Goal: Information Seeking & Learning: Learn about a topic

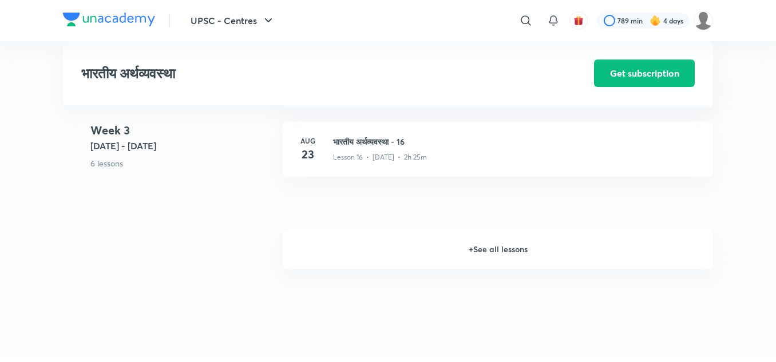
click at [453, 240] on h6 "+ See all lessons" at bounding box center [498, 250] width 430 height 40
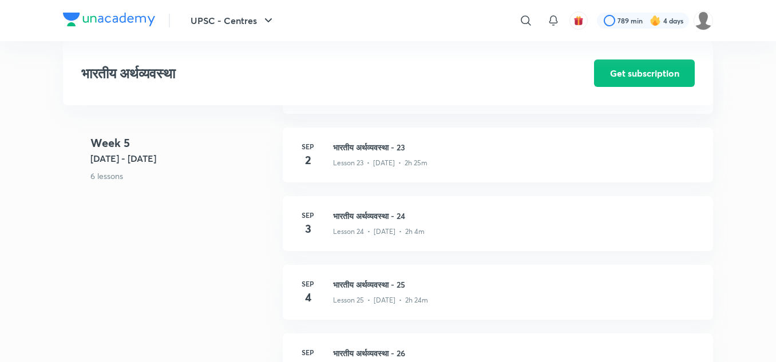
scroll to position [2138, 0]
click at [396, 215] on h3 "भारतीय अर्थव्यवस्था - 24" at bounding box center [516, 217] width 366 height 12
click at [381, 215] on h3 "भारतीय अर्थव्यवस्था - 24" at bounding box center [516, 217] width 366 height 12
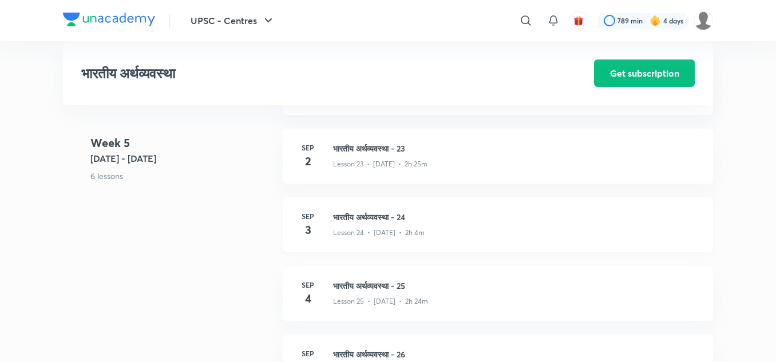
click at [381, 215] on h3 "भारतीय अर्थव्यवस्था - 24" at bounding box center [516, 217] width 366 height 12
click at [357, 216] on h3 "भारतीय अर्थव्यवस्था - 24" at bounding box center [516, 217] width 366 height 12
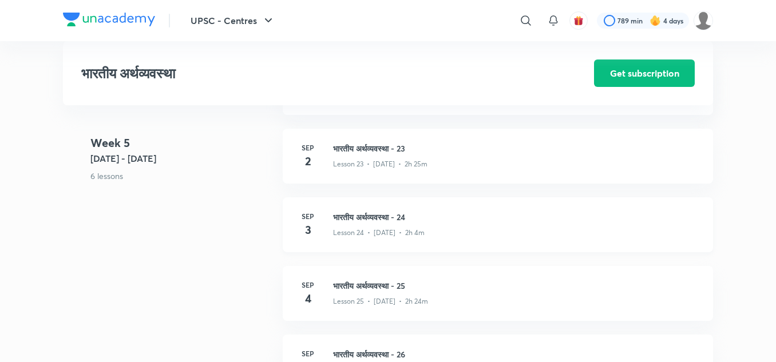
click at [357, 216] on h3 "भारतीय अर्थव्यवस्था - 24" at bounding box center [516, 217] width 366 height 12
click at [361, 214] on h3 "भारतीय अर्थव्यवस्था - 24" at bounding box center [516, 217] width 366 height 12
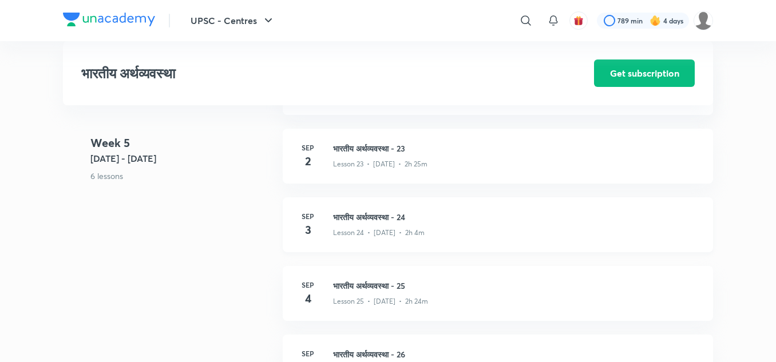
click at [361, 214] on h3 "भारतीय अर्थव्यवस्था - 24" at bounding box center [516, 217] width 366 height 12
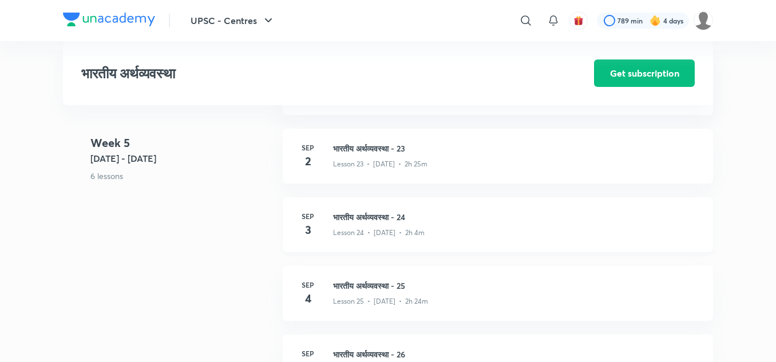
click at [361, 214] on h3 "भारतीय अर्थव्यवस्था - 24" at bounding box center [516, 217] width 366 height 12
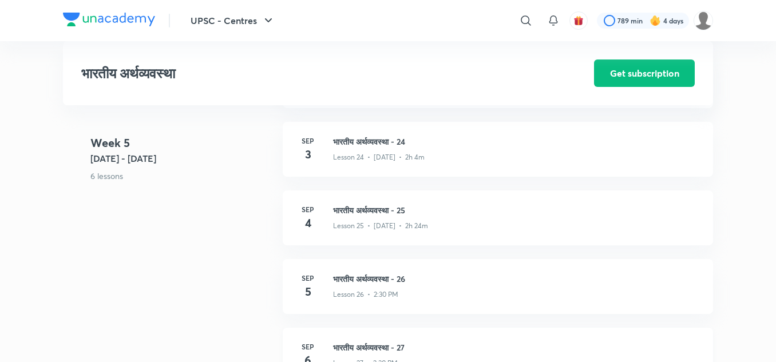
scroll to position [2212, 0]
click at [357, 143] on h3 "भारतीय अर्थव्यवस्था - 24" at bounding box center [516, 143] width 366 height 12
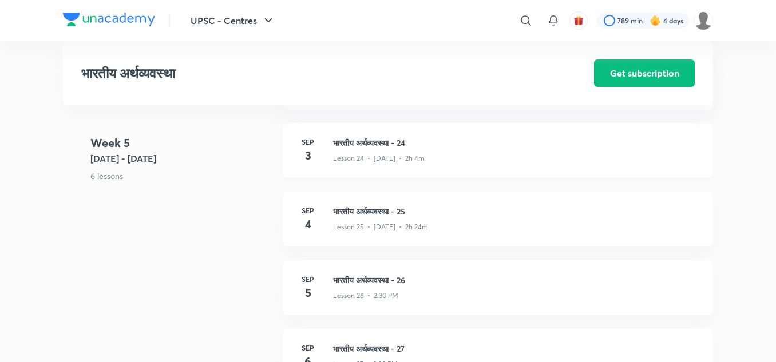
click at [357, 143] on h3 "भारतीय अर्थव्यवस्था - 24" at bounding box center [516, 143] width 366 height 12
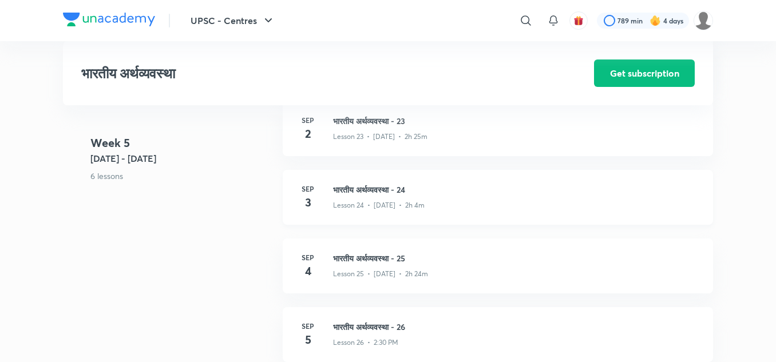
scroll to position [2163, 0]
click at [340, 186] on h3 "भारतीय अर्थव्यवस्था - 24" at bounding box center [516, 191] width 366 height 12
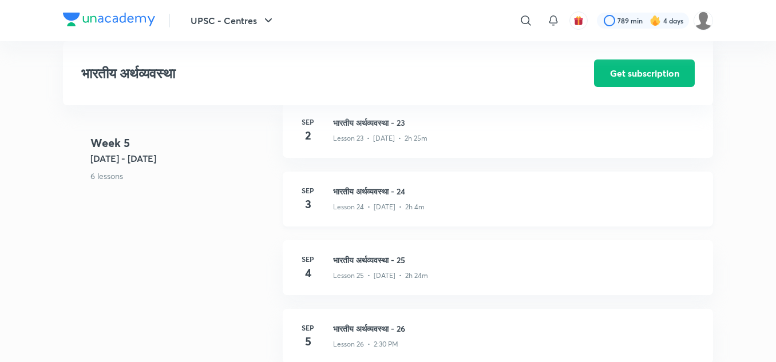
click at [340, 186] on h3 "भारतीय अर्थव्यवस्था - 24" at bounding box center [516, 191] width 366 height 12
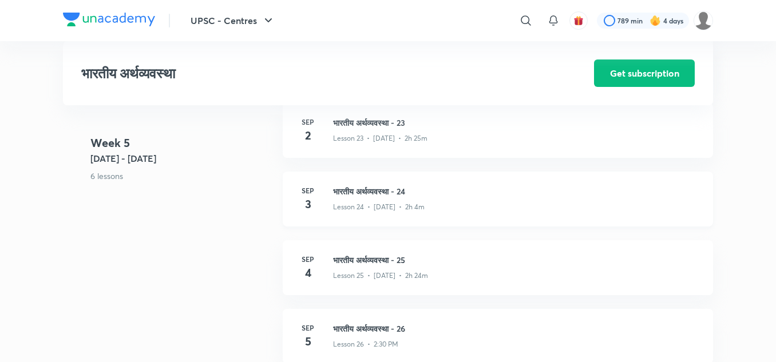
click at [340, 186] on h3 "भारतीय अर्थव्यवस्था - 24" at bounding box center [516, 191] width 366 height 12
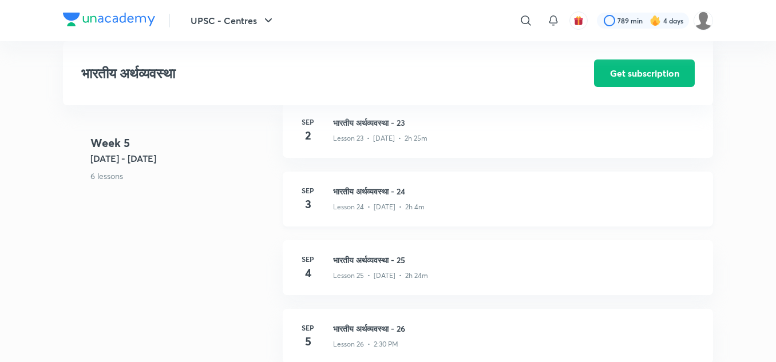
click at [340, 186] on h3 "भारतीय अर्थव्यवस्था - 24" at bounding box center [516, 191] width 366 height 12
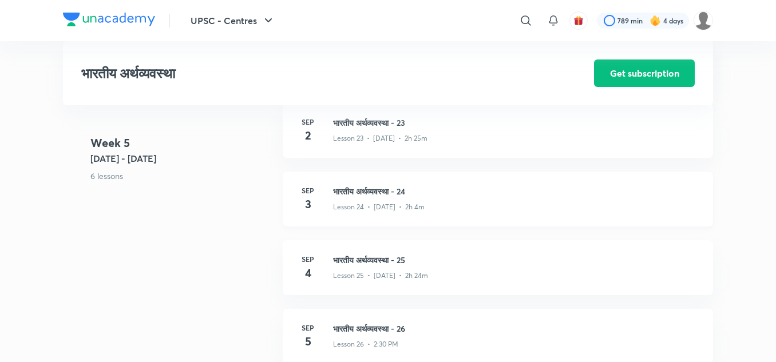
click at [340, 186] on h3 "भारतीय अर्थव्यवस्था - 24" at bounding box center [516, 191] width 366 height 12
click at [377, 192] on h3 "भारतीय अर्थव्यवस्था - 24" at bounding box center [516, 191] width 366 height 12
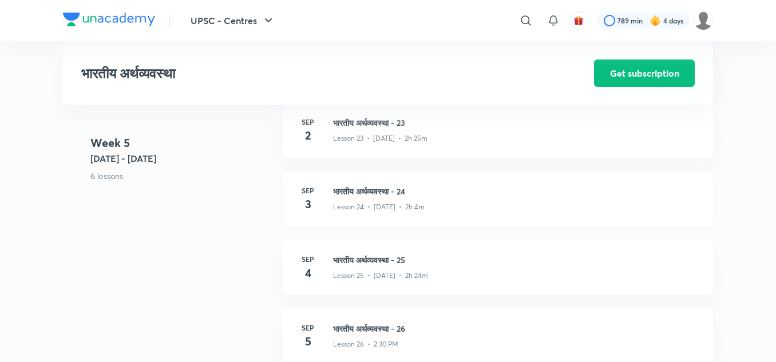
click at [377, 192] on h3 "भारतीय अर्थव्यवस्था - 24" at bounding box center [516, 191] width 366 height 12
click at [357, 189] on h3 "भारतीय अर्थव्यवस्था - 24" at bounding box center [516, 191] width 366 height 12
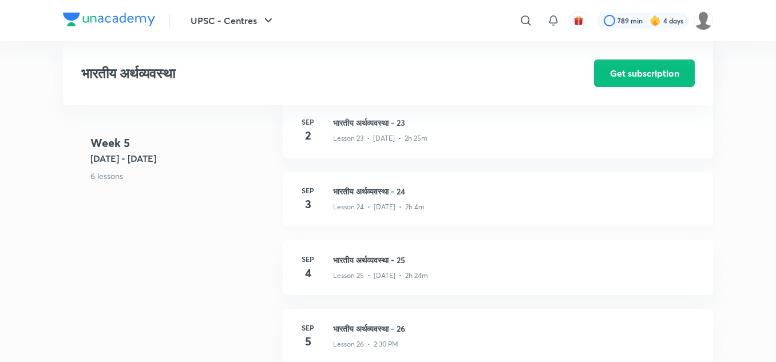
click at [357, 189] on h3 "भारतीय अर्थव्यवस्था - 24" at bounding box center [516, 191] width 366 height 12
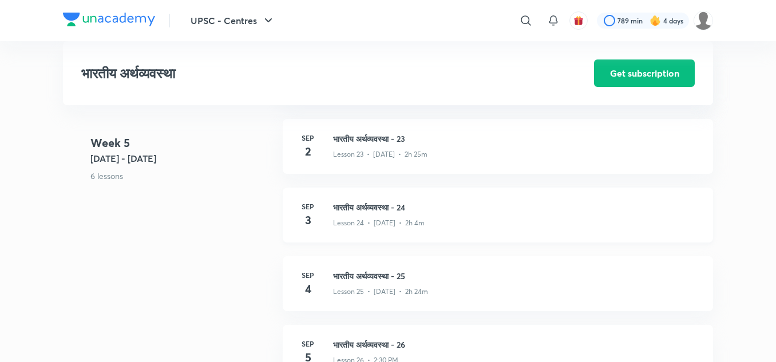
scroll to position [2147, 0]
click at [392, 203] on h3 "भारतीय अर्थव्यवस्था - 24" at bounding box center [516, 208] width 366 height 12
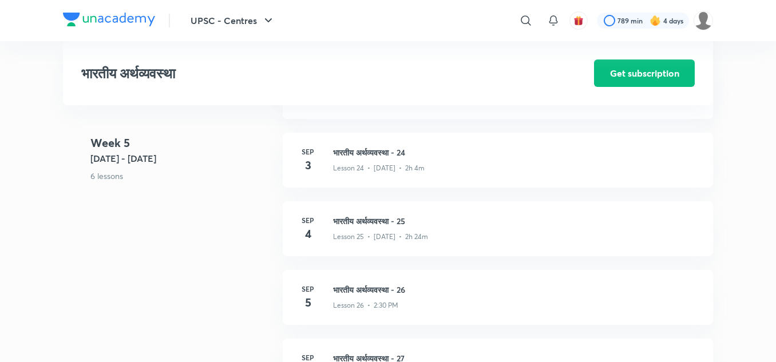
scroll to position [2200, 0]
click at [371, 223] on h3 "भारतीय अर्थव्यवस्था - 25" at bounding box center [516, 223] width 366 height 12
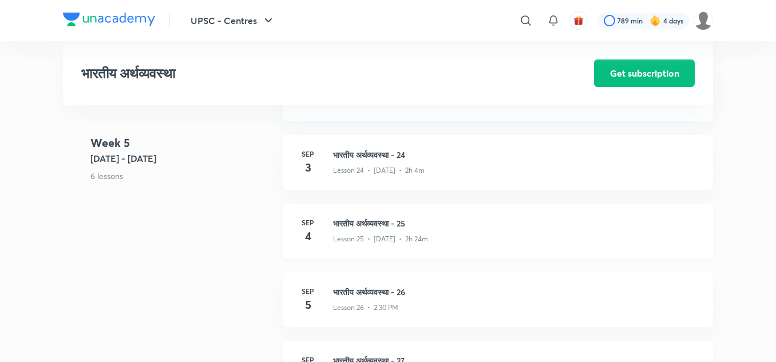
click at [371, 223] on h3 "भारतीय अर्थव्यवस्था - 25" at bounding box center [516, 223] width 366 height 12
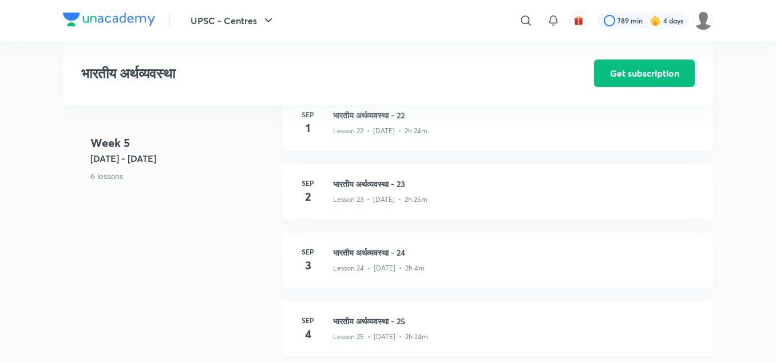
scroll to position [2098, 0]
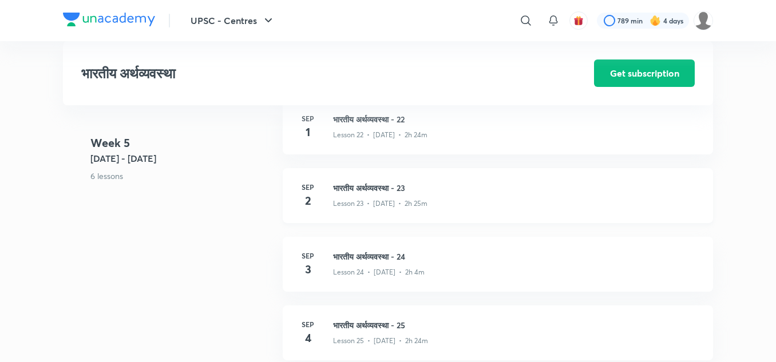
click at [369, 187] on h3 "भारतीय अर्थव्यवस्था - 23" at bounding box center [516, 188] width 366 height 12
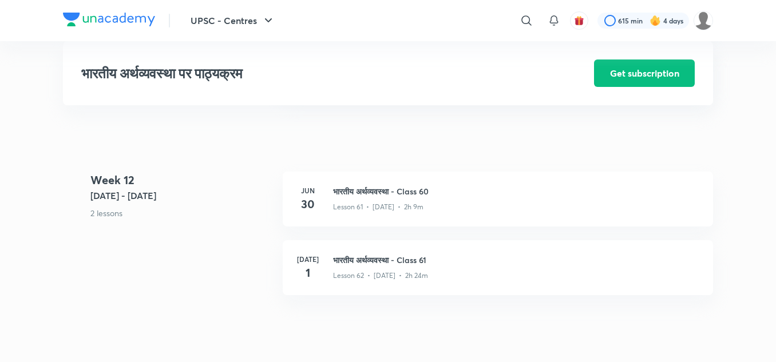
scroll to position [5135, 0]
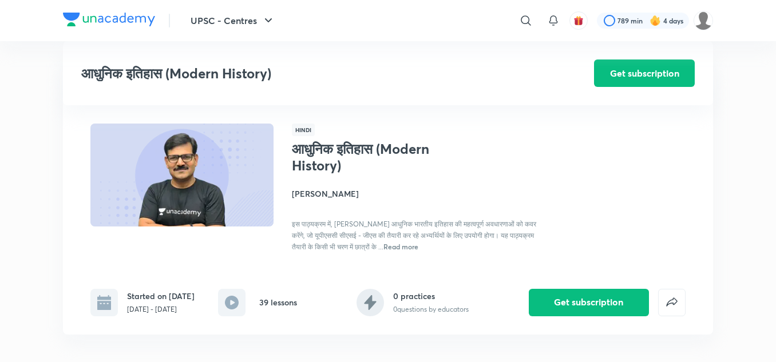
scroll to position [1591, 0]
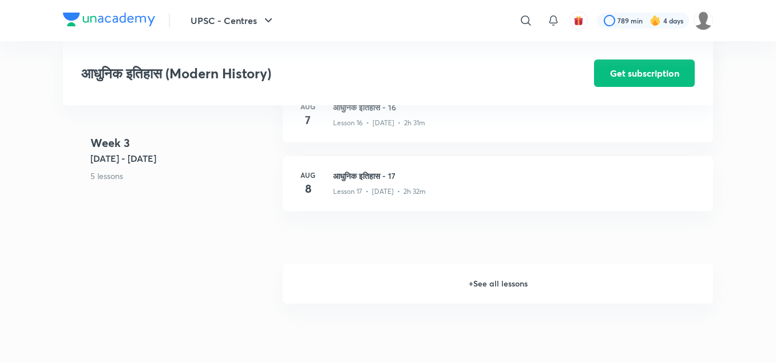
click at [477, 280] on h6 "+ See all lessons" at bounding box center [498, 284] width 430 height 40
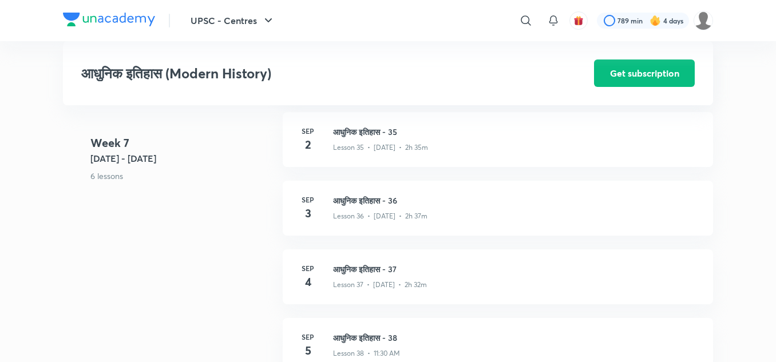
scroll to position [3116, 0]
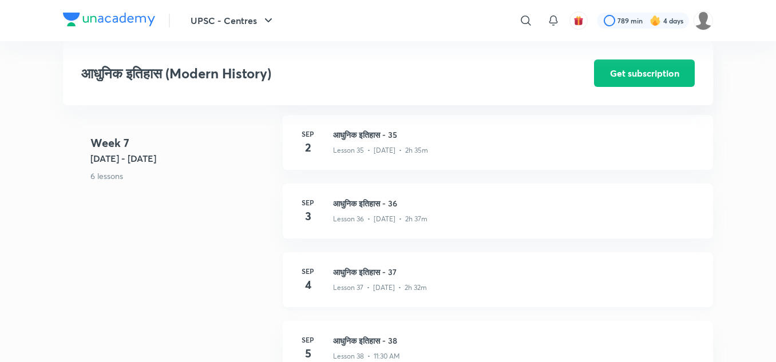
click at [367, 270] on h3 "आधुनिक इतिहास - 37" at bounding box center [516, 272] width 366 height 12
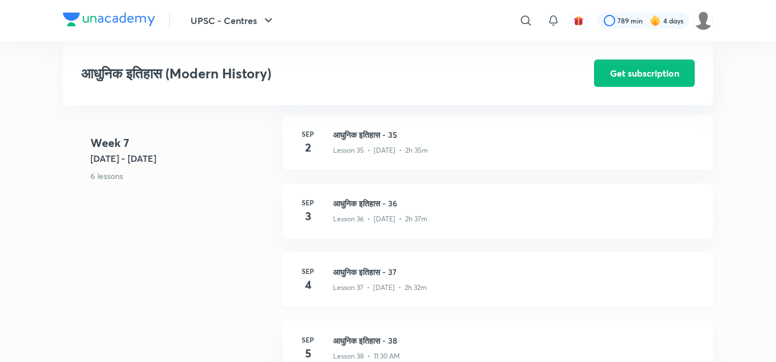
click at [367, 270] on h3 "आधुनिक इतिहास - 37" at bounding box center [516, 272] width 366 height 12
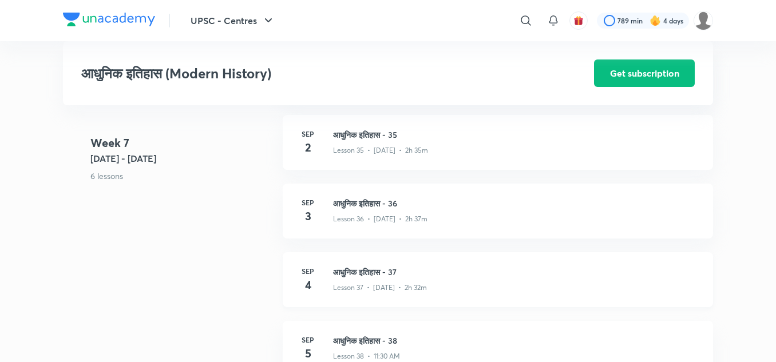
click at [367, 270] on h3 "आधुनिक इतिहास - 37" at bounding box center [516, 272] width 366 height 12
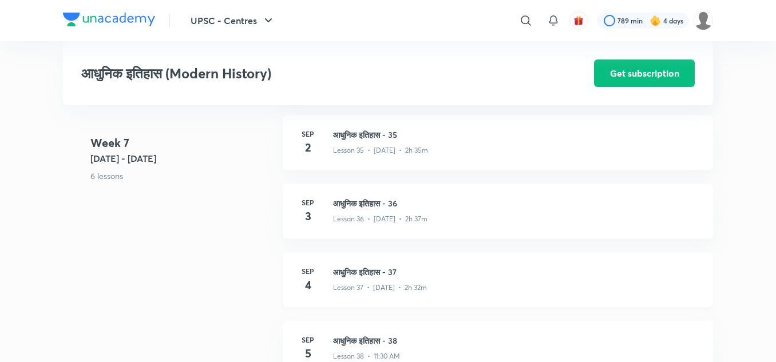
click at [367, 270] on h3 "आधुनिक इतिहास - 37" at bounding box center [516, 272] width 366 height 12
